Goal: Find specific page/section

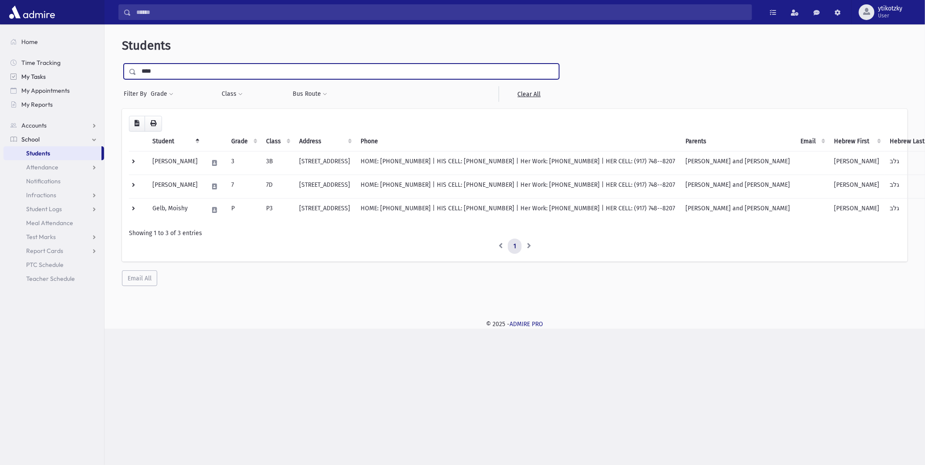
drag, startPoint x: 118, startPoint y: 69, endPoint x: 98, endPoint y: 74, distance: 21.6
click at [98, 73] on div "Search Results All Accounts" at bounding box center [462, 232] width 925 height 465
type input "****"
click at [122, 64] on input "submit" at bounding box center [134, 70] width 24 height 12
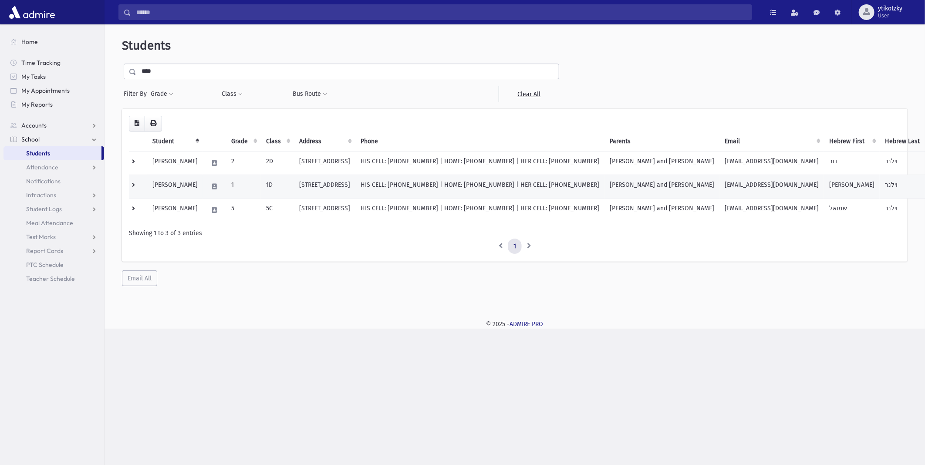
click at [293, 189] on td "1D" at bounding box center [277, 187] width 33 height 24
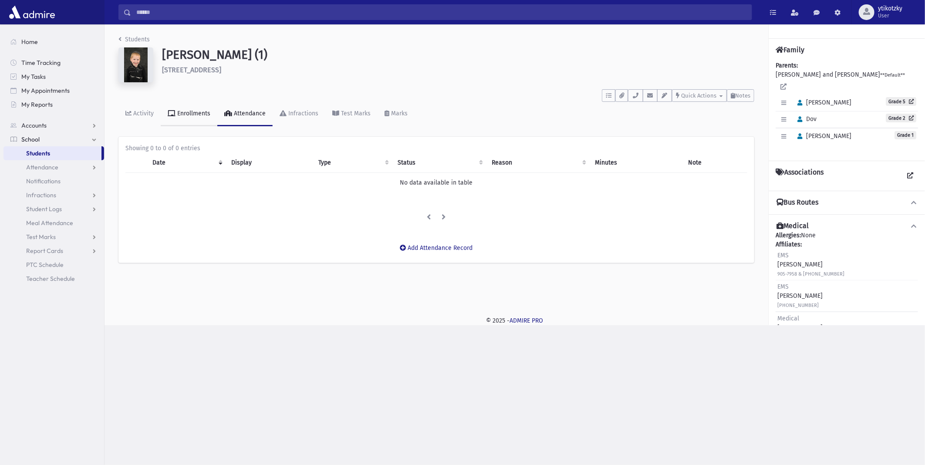
click at [192, 114] on div "Enrollments" at bounding box center [193, 113] width 35 height 7
